Goal: Find specific page/section

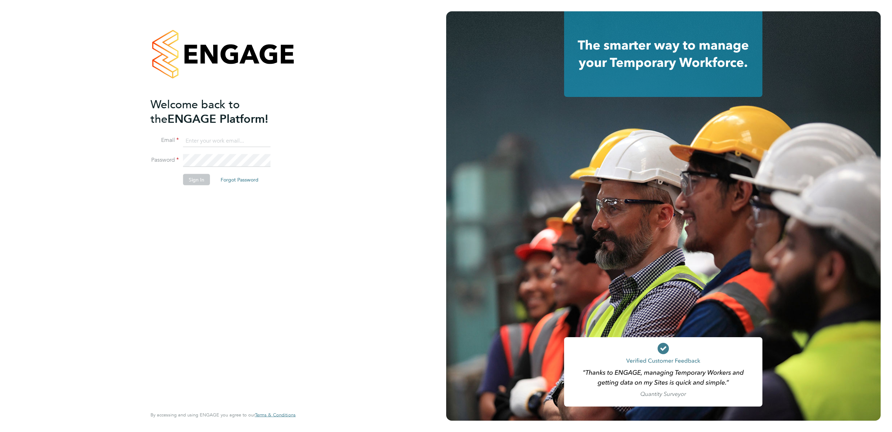
type input "[EMAIL_ADDRESS][PERSON_NAME][DOMAIN_NAME]"
click at [195, 180] on button "Sign In" at bounding box center [196, 179] width 27 height 11
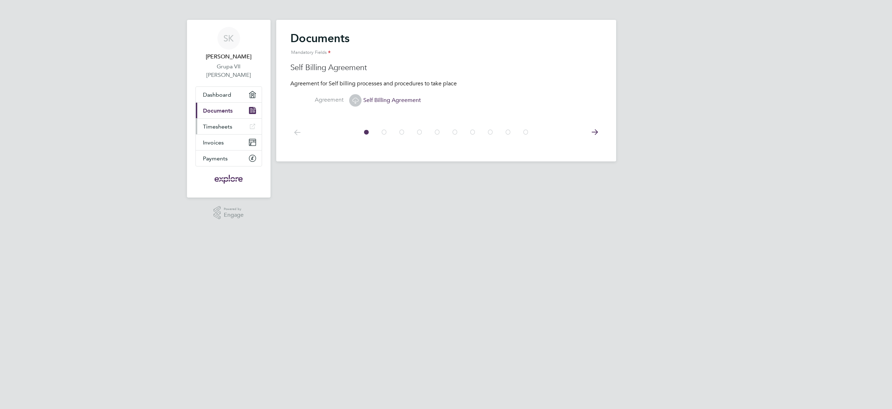
click at [234, 127] on link "Timesheets" at bounding box center [229, 127] width 66 height 16
